Goal: Task Accomplishment & Management: Complete application form

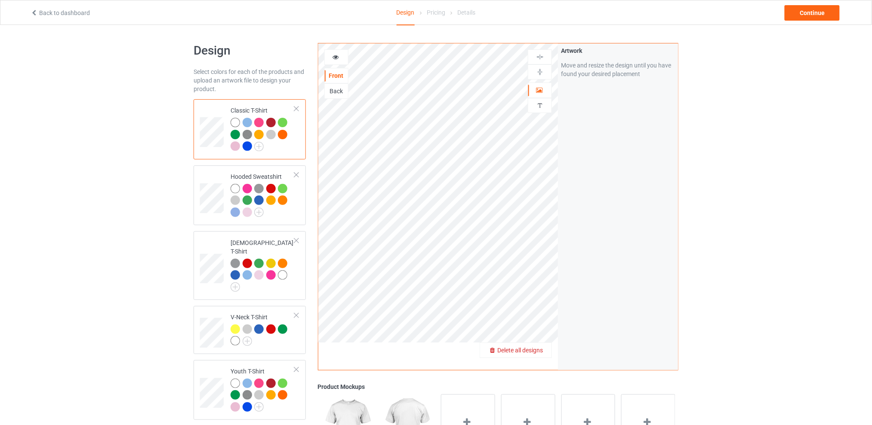
click at [539, 348] on span "Delete all designs" at bounding box center [520, 350] width 46 height 7
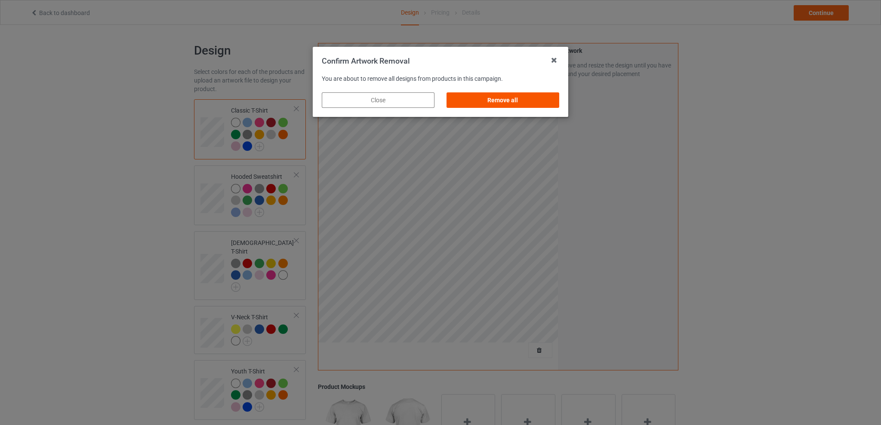
click at [513, 102] on div "Remove all" at bounding box center [503, 99] width 113 height 15
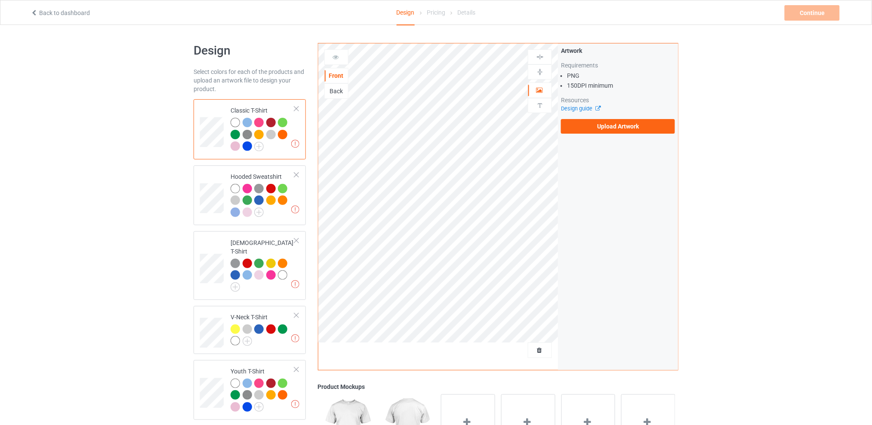
click at [338, 92] on div "Back" at bounding box center [336, 91] width 23 height 9
click at [615, 127] on label "Upload Artwork" at bounding box center [618, 126] width 114 height 15
click at [0, 0] on input "Upload Artwork" at bounding box center [0, 0] width 0 height 0
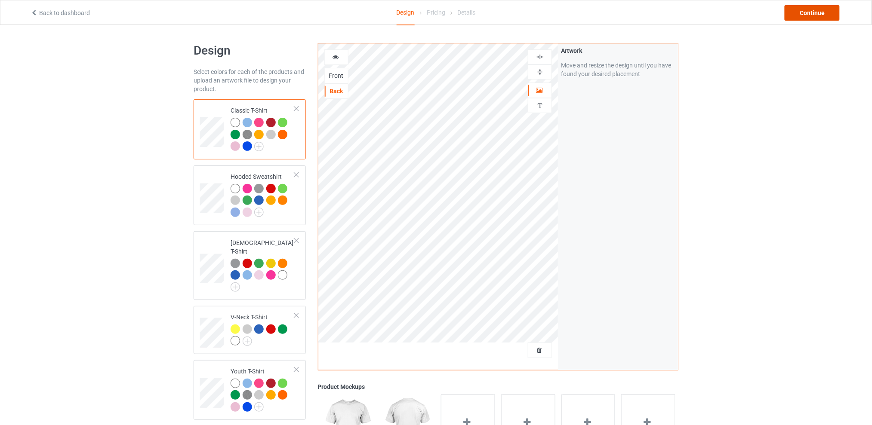
click at [799, 13] on div "Continue" at bounding box center [812, 12] width 55 height 15
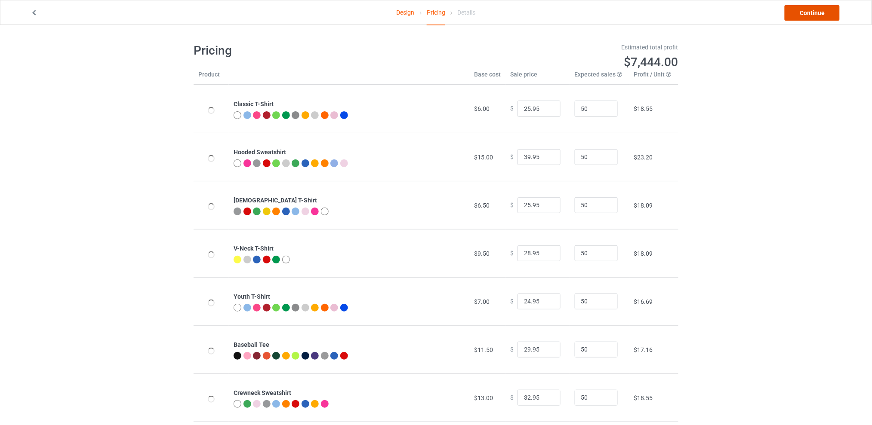
click at [799, 11] on link "Continue" at bounding box center [812, 12] width 55 height 15
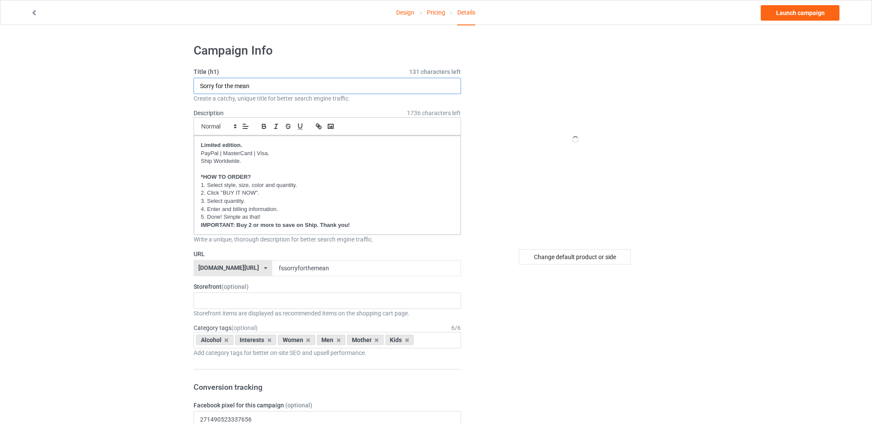
drag, startPoint x: 192, startPoint y: 96, endPoint x: 165, endPoint y: 97, distance: 26.7
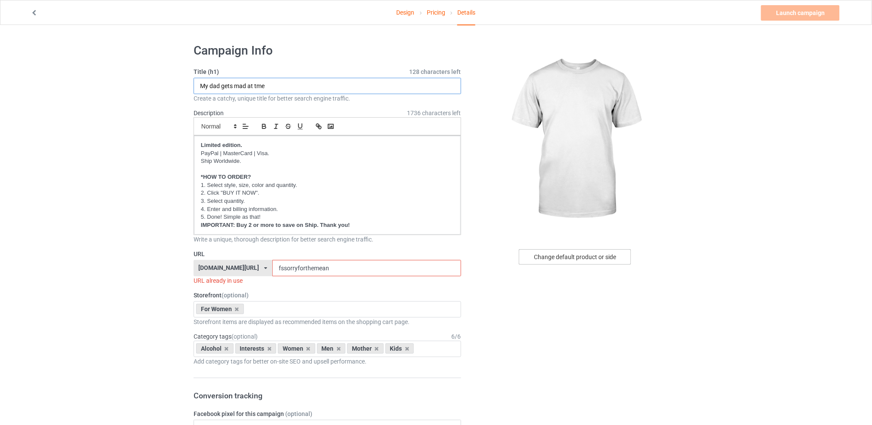
type input "My dad gets mad at tme"
click at [588, 259] on div "Change default product or side" at bounding box center [575, 256] width 112 height 15
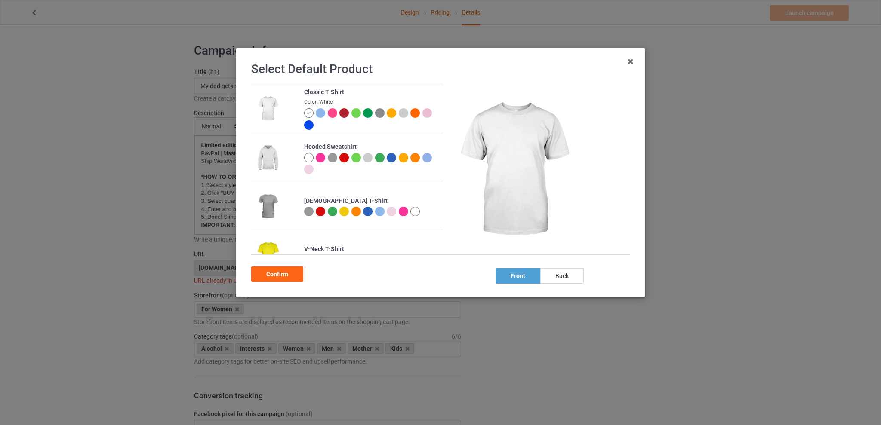
click at [375, 210] on div at bounding box center [379, 211] width 9 height 9
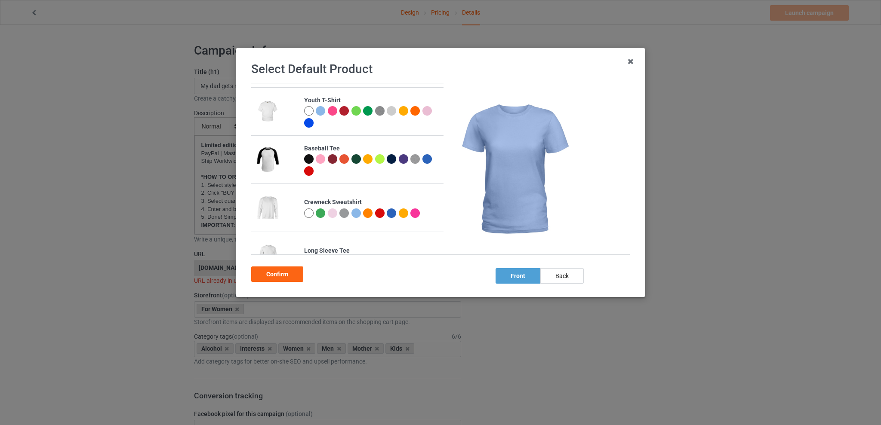
scroll to position [196, 0]
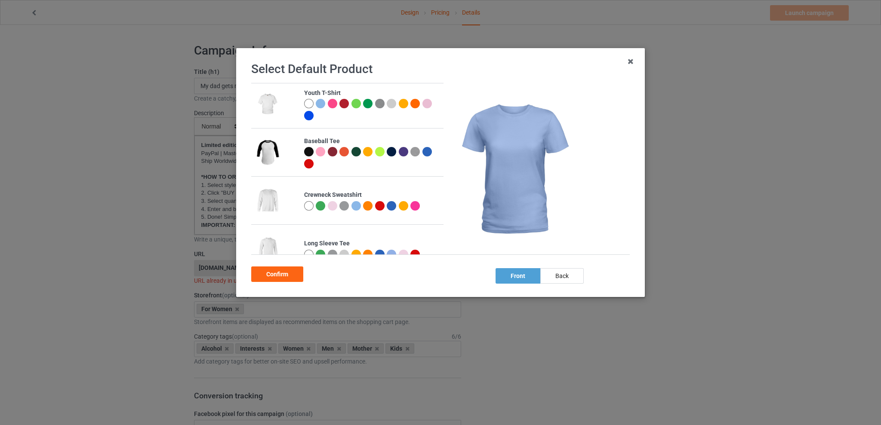
click at [355, 204] on div at bounding box center [355, 205] width 9 height 9
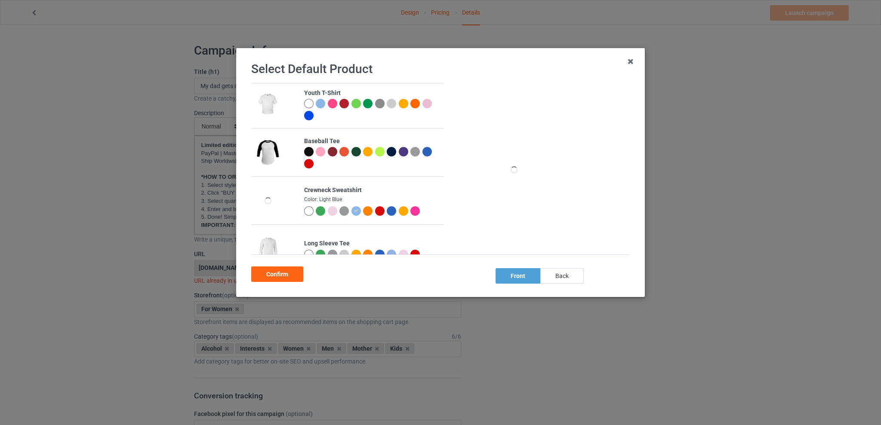
click at [553, 274] on div "back" at bounding box center [561, 275] width 43 height 15
click at [272, 272] on div "Confirm" at bounding box center [277, 274] width 52 height 15
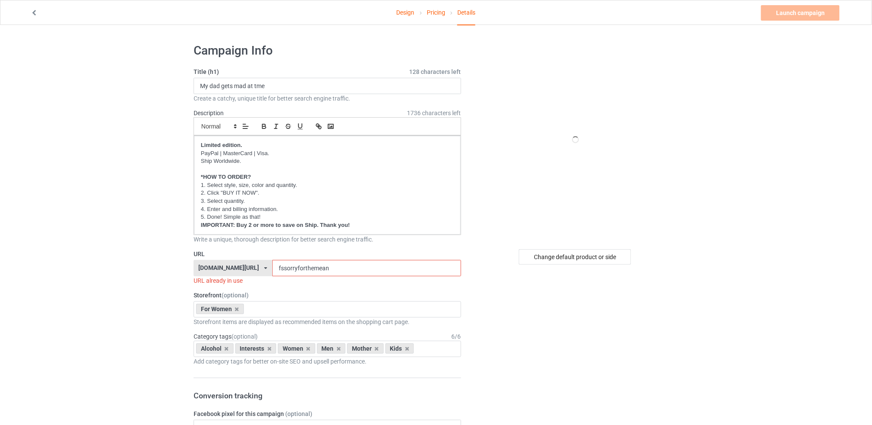
drag, startPoint x: 344, startPoint y: 269, endPoint x: 266, endPoint y: 268, distance: 78.3
click at [266, 268] on div "[DOMAIN_NAME][URL] [DOMAIN_NAME][URL] [DOMAIN_NAME][URL] [DOMAIN_NAME][URL] 5d7…" at bounding box center [328, 268] width 268 height 16
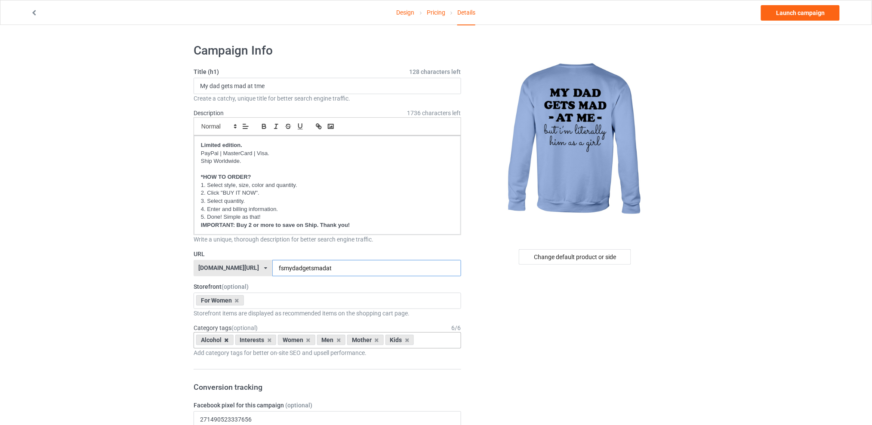
type input "fsmydadgetsmadat"
click at [225, 342] on icon at bounding box center [227, 341] width 4 height 6
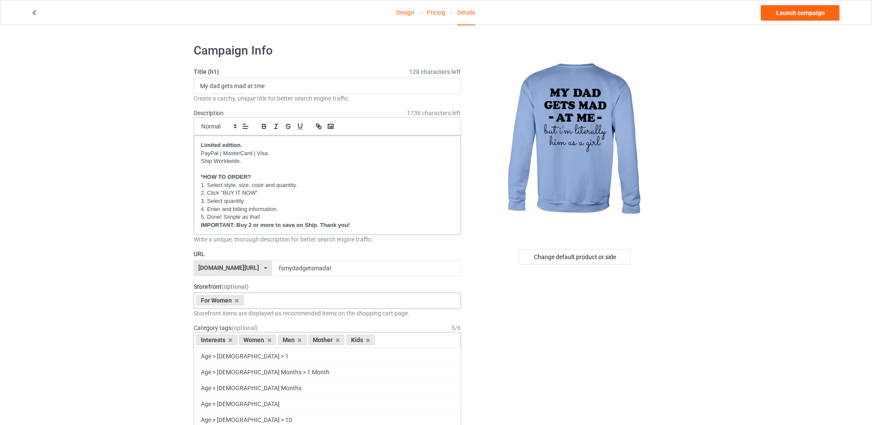
click at [260, 302] on div "For Women Best Sellers Best Friend Sister - Aunt [DATE] For Christmas Sistaaaaa…" at bounding box center [328, 301] width 268 height 16
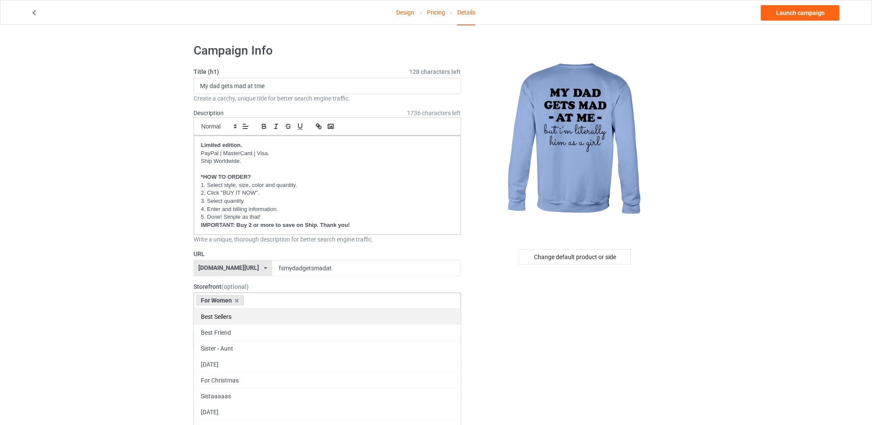
click at [237, 315] on div "Best Sellers" at bounding box center [327, 317] width 267 height 16
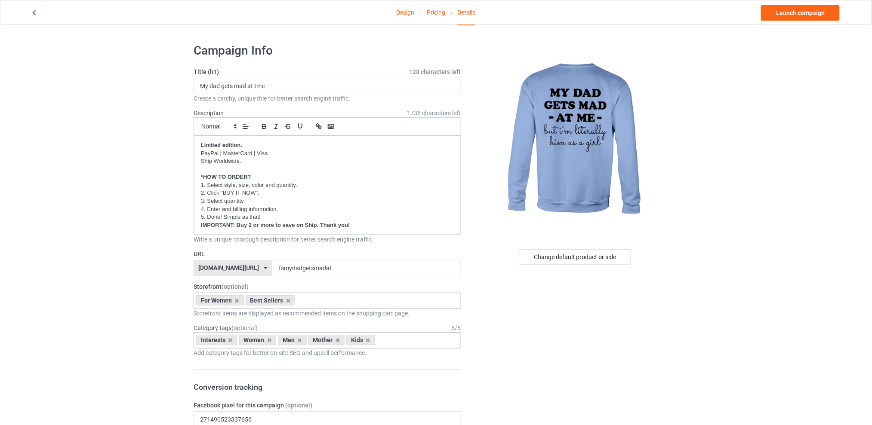
click at [230, 340] on icon at bounding box center [230, 341] width 4 height 6
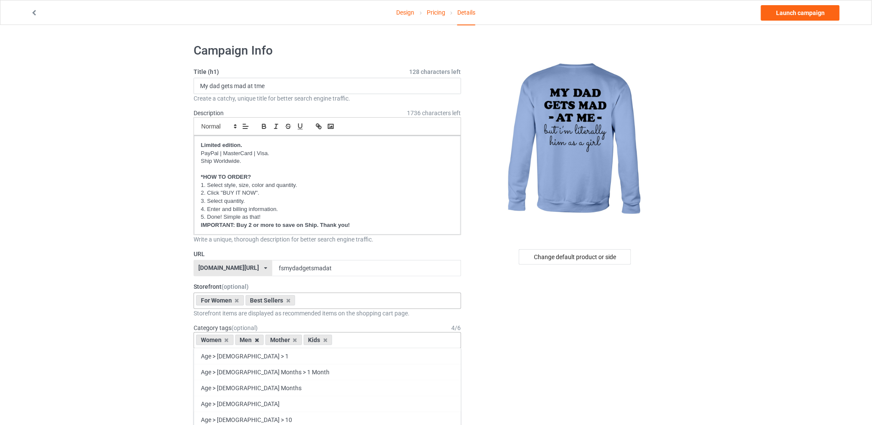
click at [256, 340] on icon at bounding box center [257, 341] width 4 height 6
click at [263, 340] on icon at bounding box center [264, 341] width 4 height 6
click at [258, 341] on icon at bounding box center [257, 341] width 4 height 6
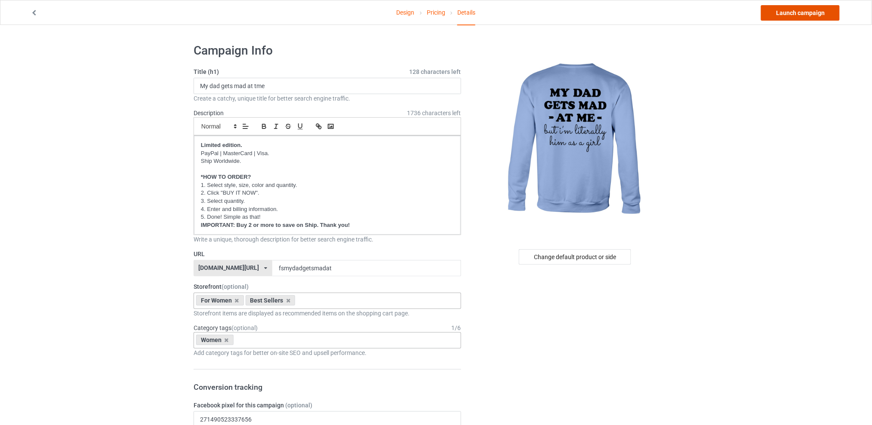
click at [787, 10] on link "Launch campaign" at bounding box center [800, 12] width 79 height 15
